Goal: Check status: Check status

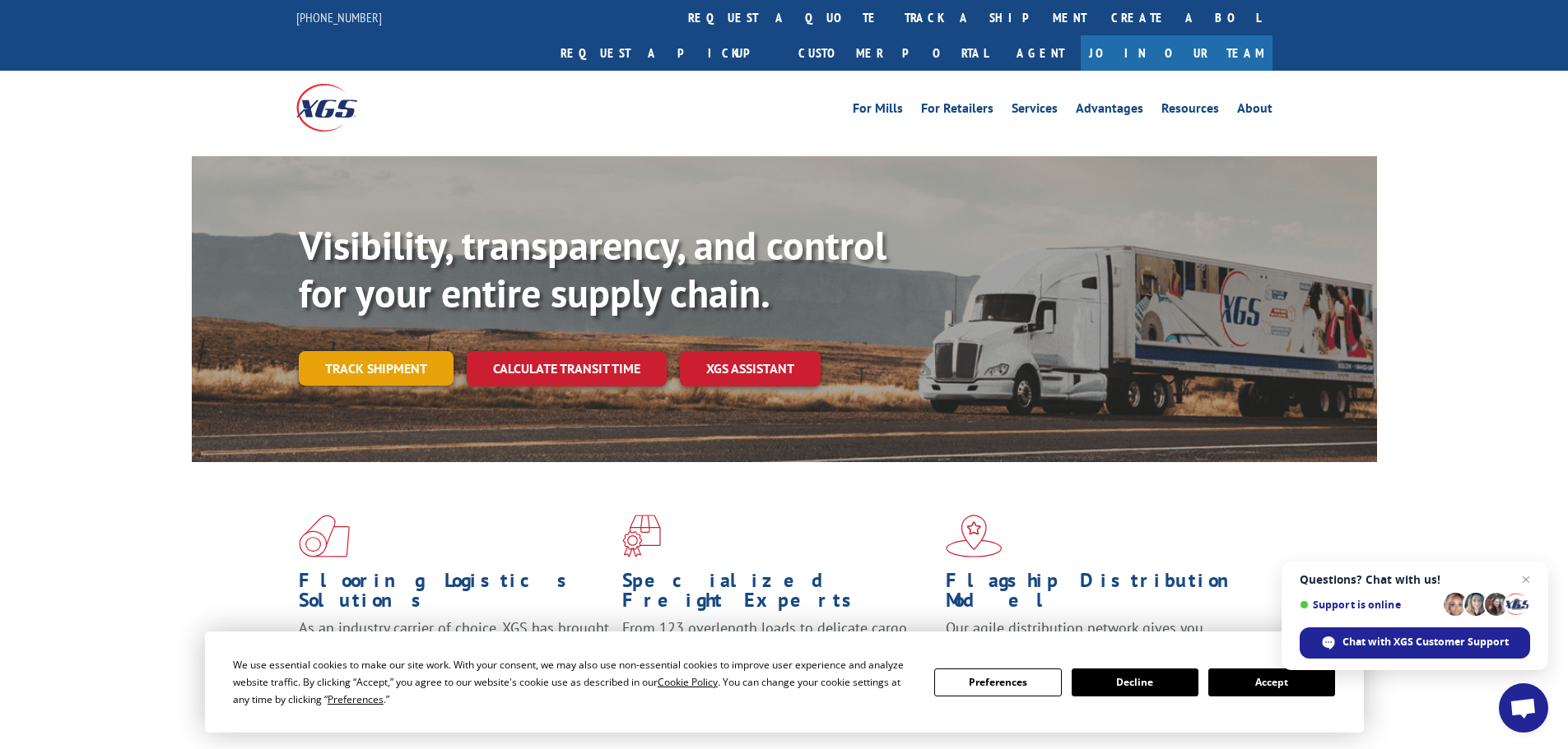
click at [437, 351] on link "Track shipment" at bounding box center [376, 368] width 155 height 34
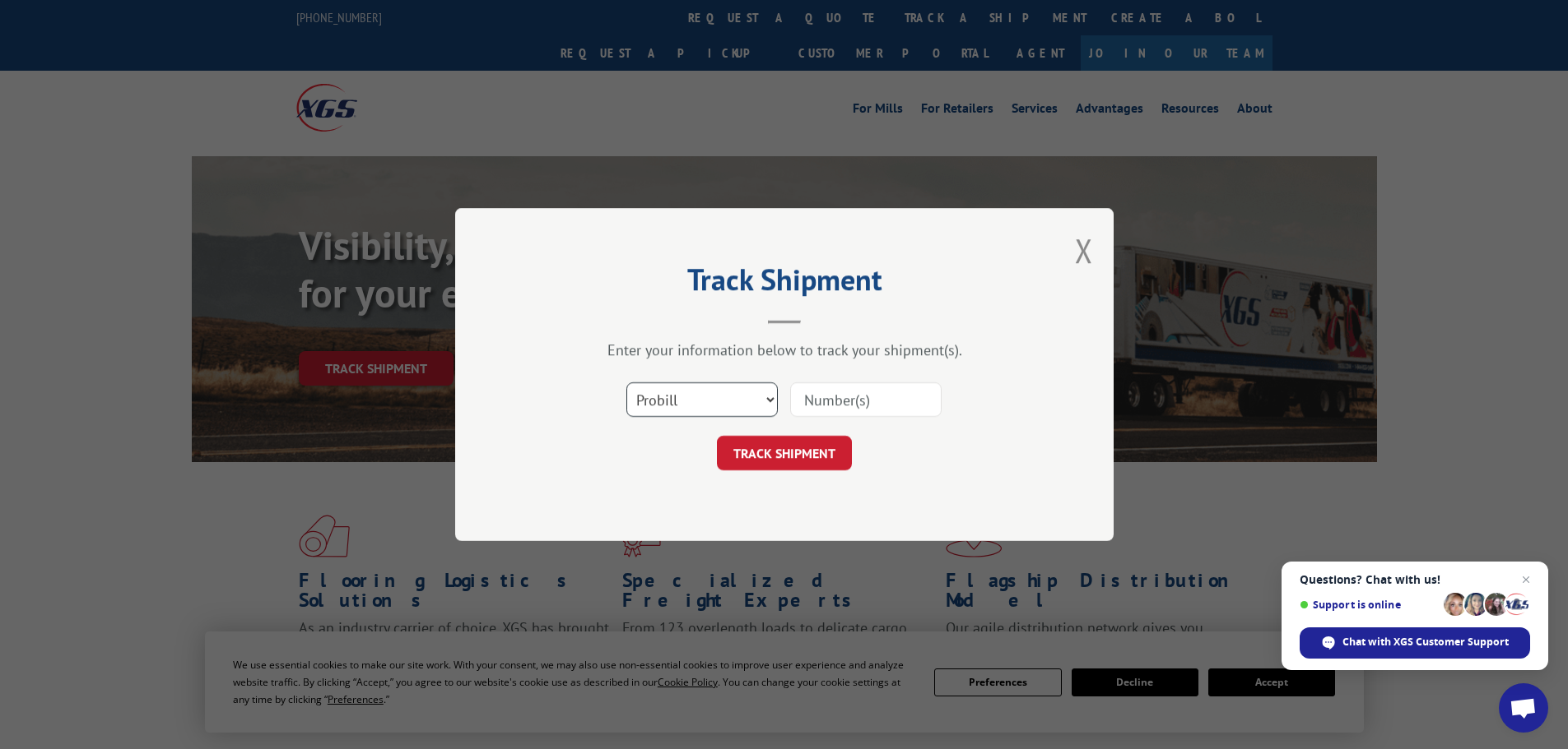
click at [705, 392] on select "Select category... Probill BOL PO" at bounding box center [702, 399] width 152 height 34
select select "bol"
click at [626, 382] on select "Select category... Probill BOL PO" at bounding box center [702, 399] width 152 height 34
click at [838, 402] on input at bounding box center [866, 399] width 152 height 34
paste input "6023215"
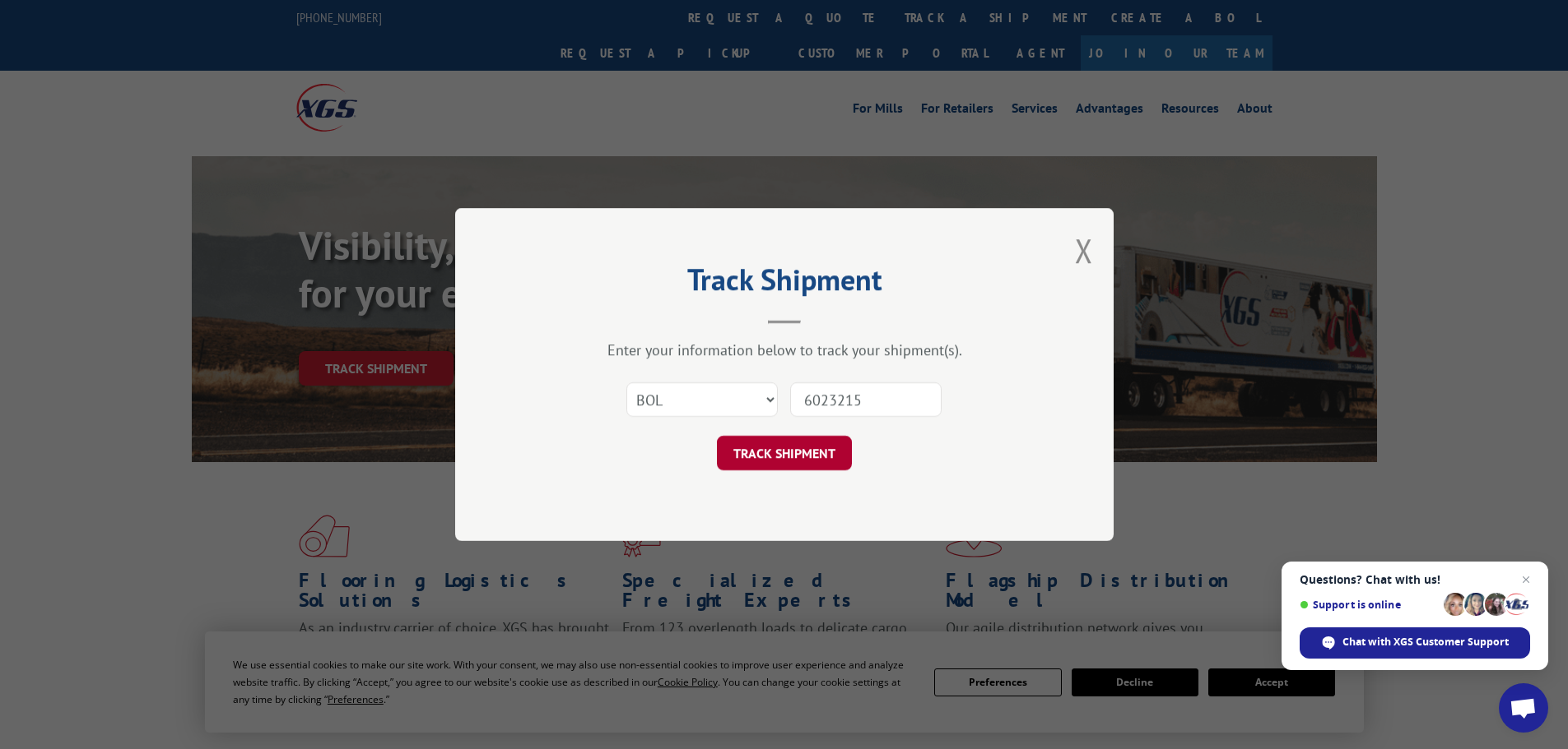
type input "6023215"
click at [797, 460] on button "TRACK SHIPMENT" at bounding box center [784, 452] width 135 height 34
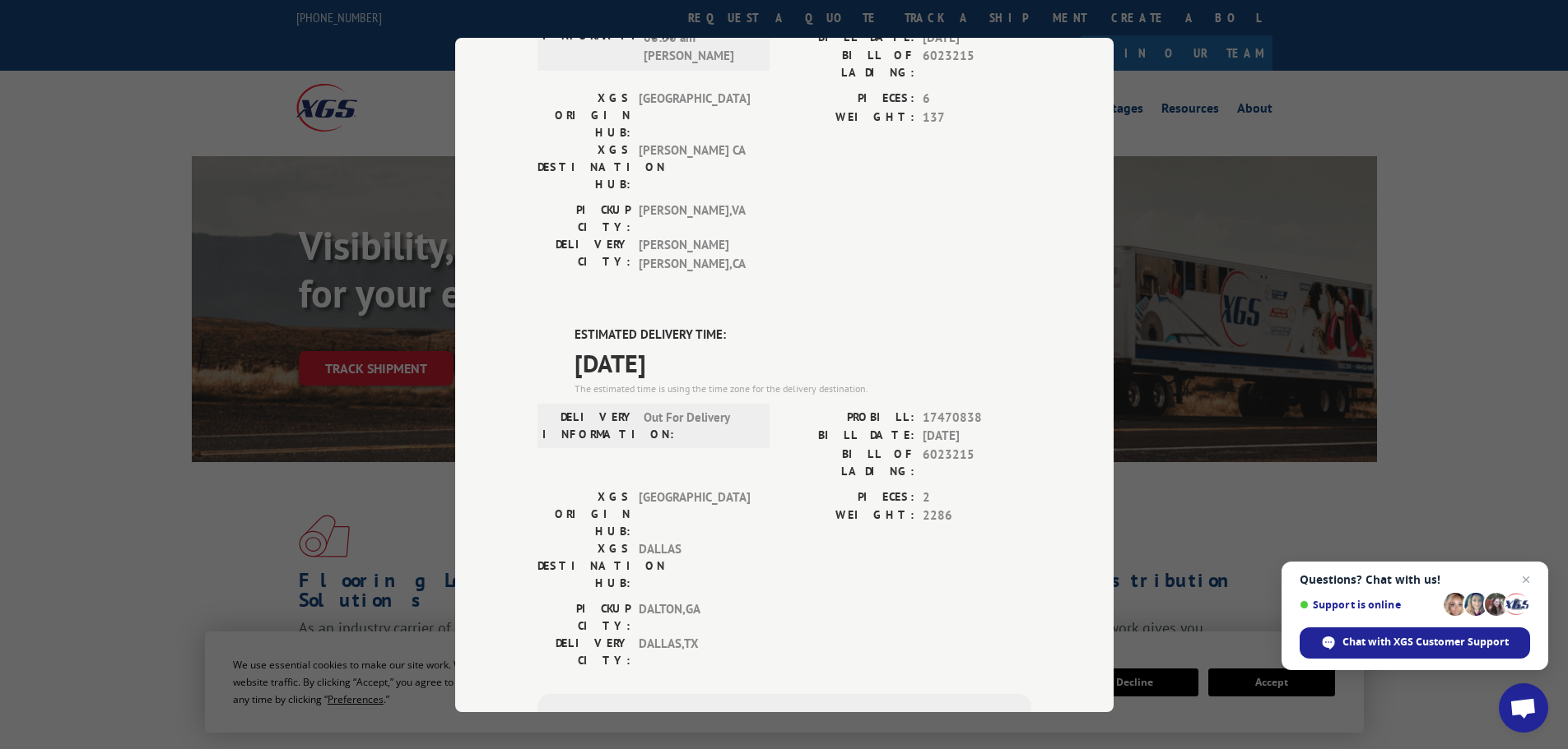
scroll to position [246, 0]
